Goal: Information Seeking & Learning: Learn about a topic

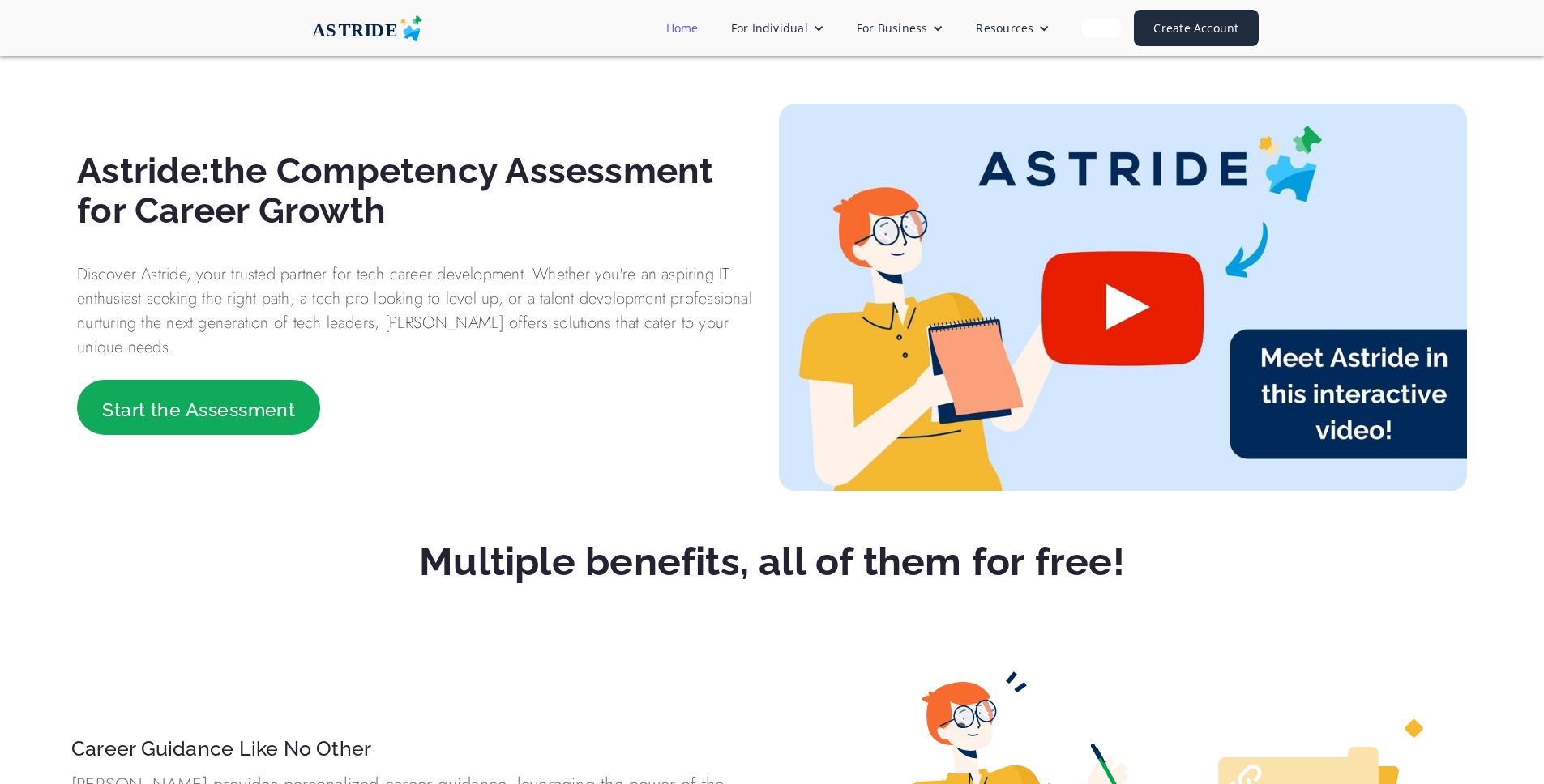
click at [703, 28] on link "Home" at bounding box center [682, 28] width 65 height 30
click at [368, 21] on img at bounding box center [368, 29] width 162 height 26
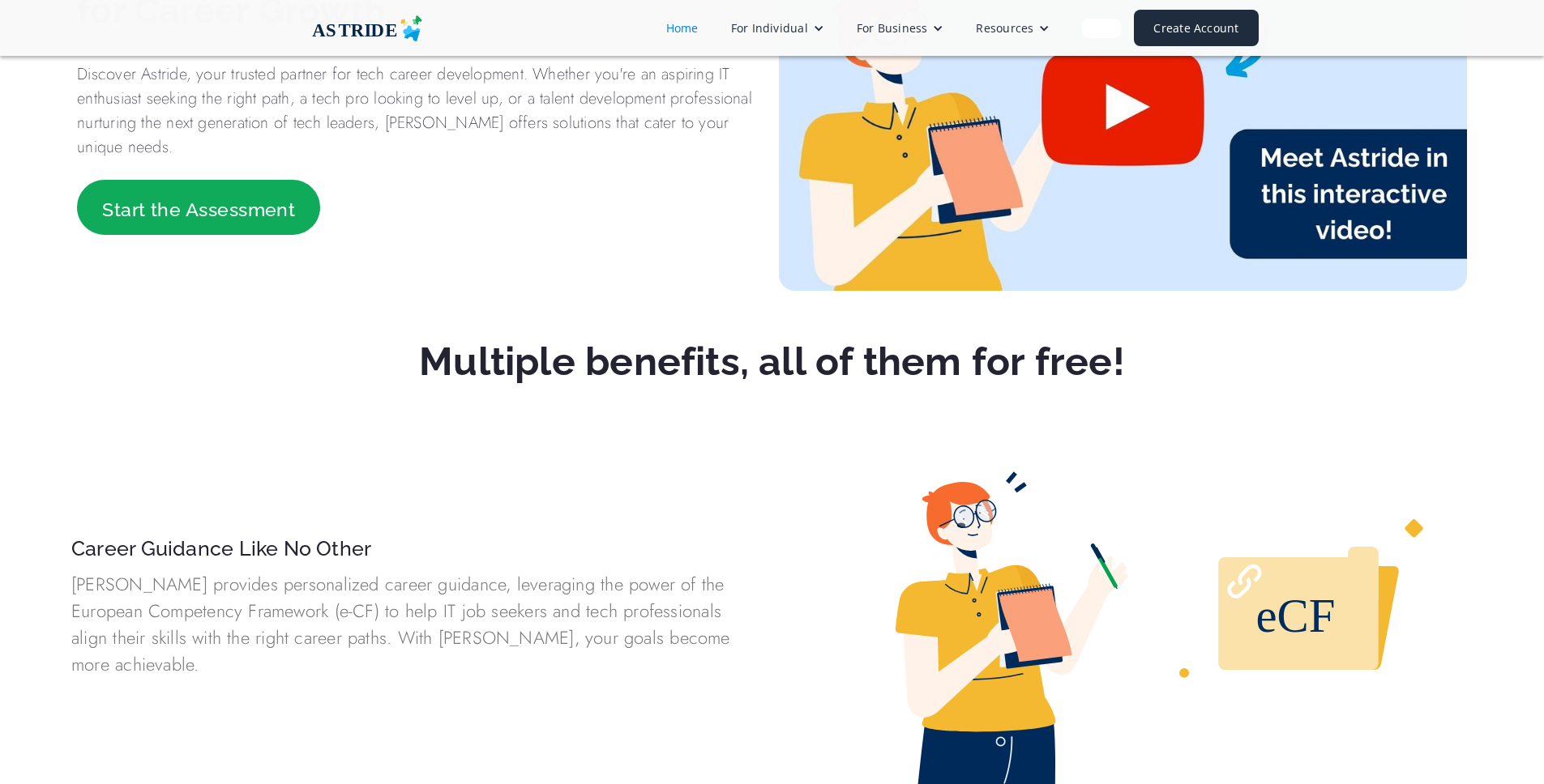
scroll to position [113, 0]
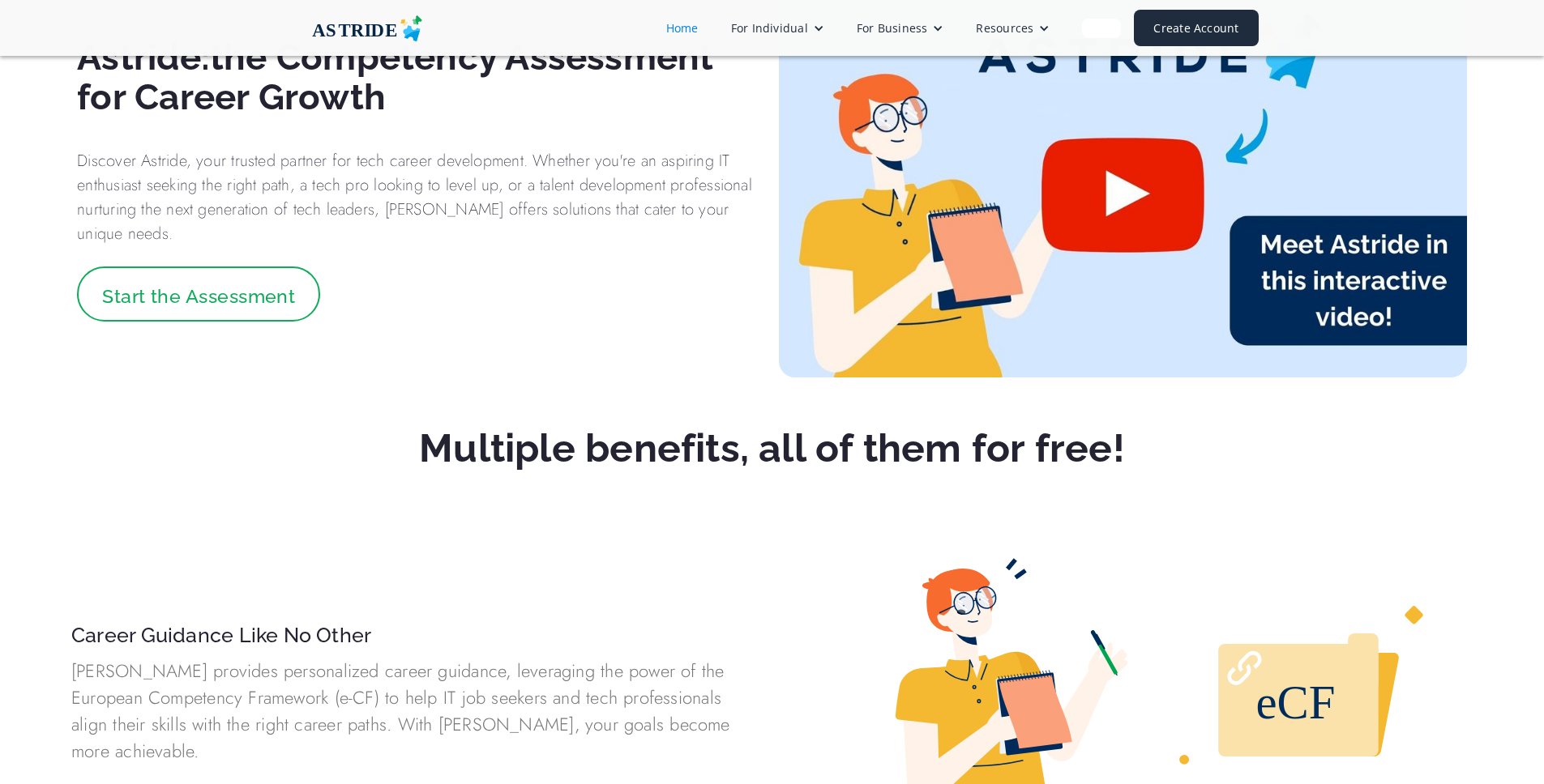
click at [276, 321] on link "Start the Assessment" at bounding box center [199, 294] width 243 height 55
